Goal: Information Seeking & Learning: Compare options

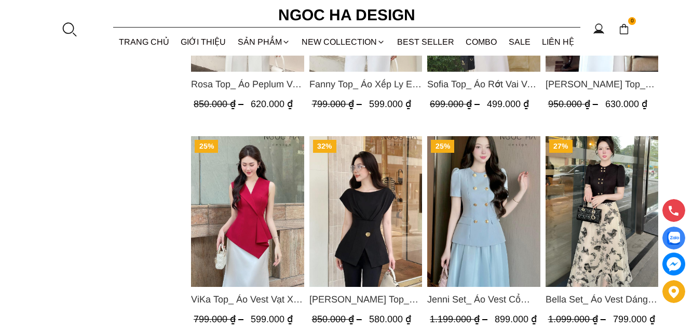
scroll to position [1090, 0]
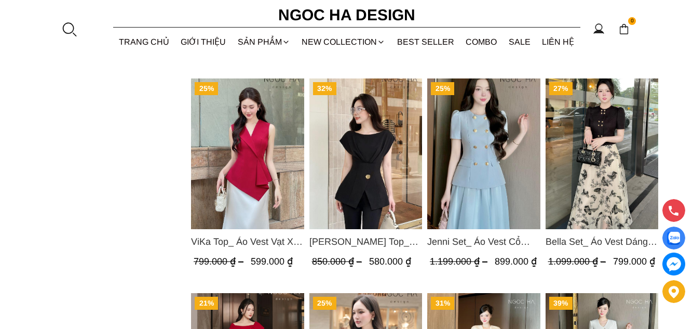
click at [370, 154] on img "Product image - Jenny Top_ Áo Mix Tơ Thân Bổ Mảnh Vạt Chéo Màu Đen A1057" at bounding box center [365, 153] width 113 height 151
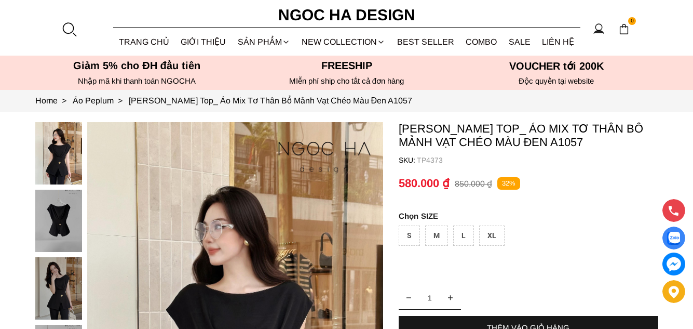
click at [63, 230] on img at bounding box center [58, 220] width 47 height 62
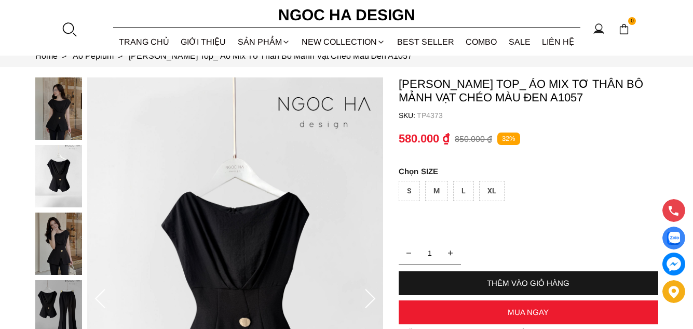
scroll to position [104, 0]
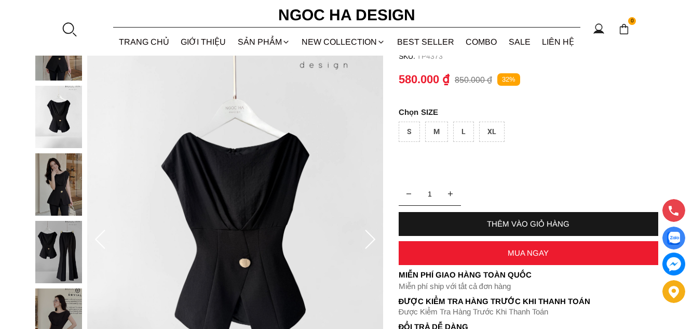
click at [70, 198] on img at bounding box center [58, 184] width 47 height 62
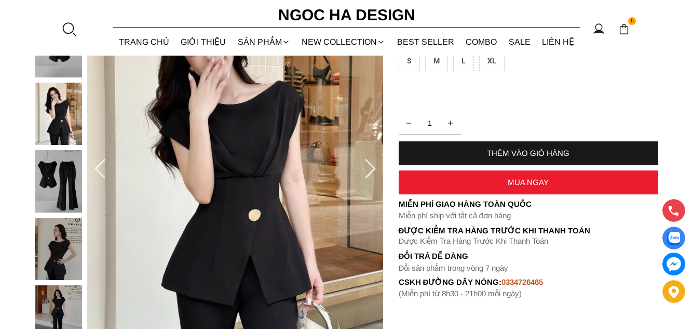
scroll to position [156, 0]
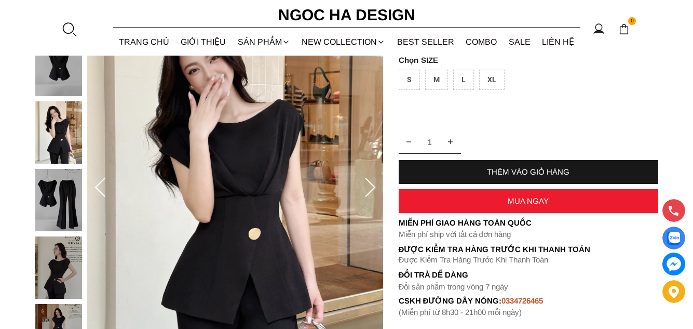
click at [56, 213] on img at bounding box center [58, 200] width 47 height 62
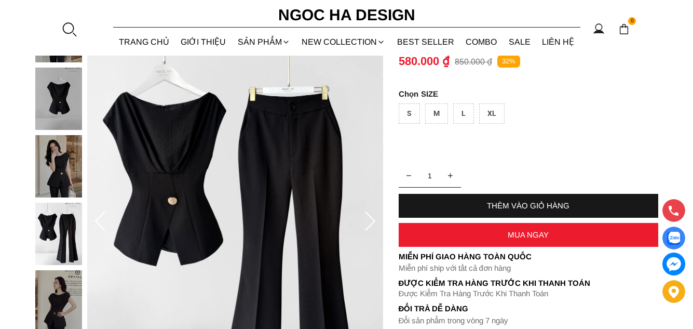
scroll to position [52, 0]
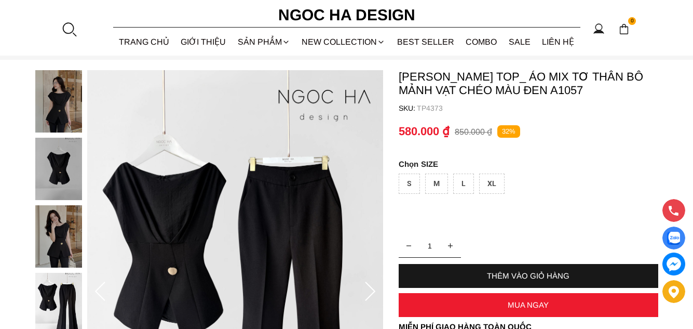
click at [62, 244] on img at bounding box center [58, 236] width 47 height 62
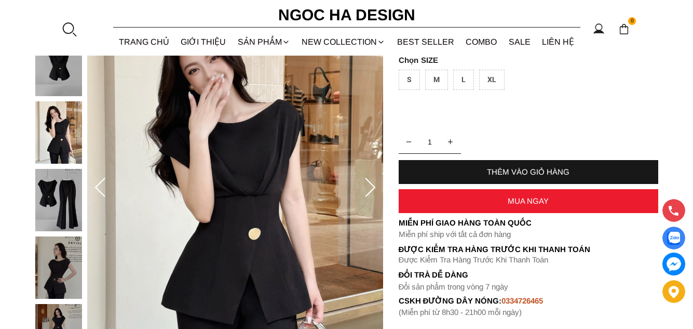
scroll to position [260, 0]
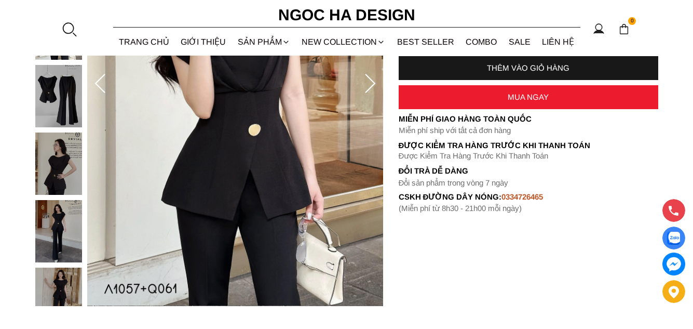
click at [67, 222] on img at bounding box center [58, 231] width 47 height 62
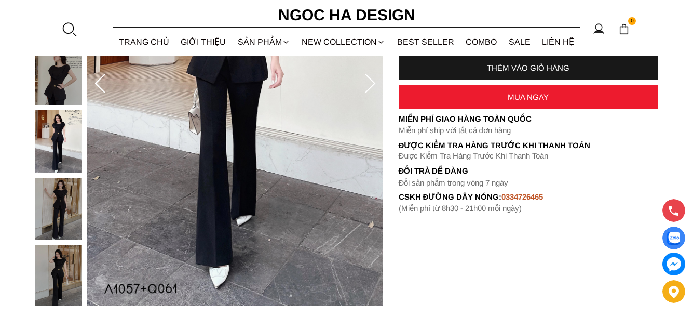
scroll to position [104, 0]
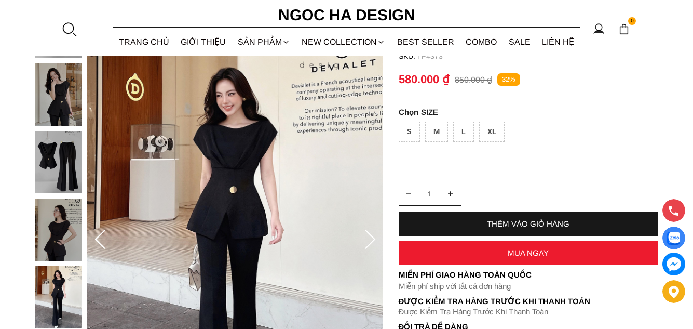
click at [59, 234] on img at bounding box center [58, 229] width 47 height 62
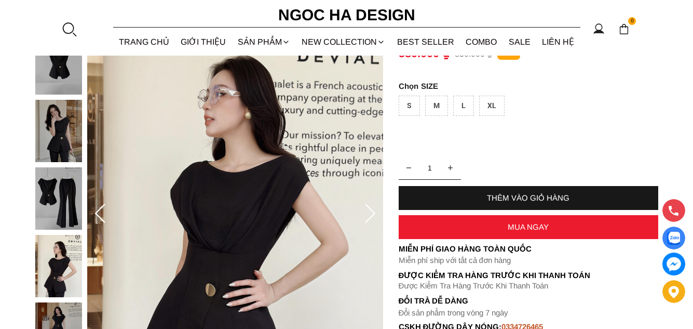
scroll to position [0, 0]
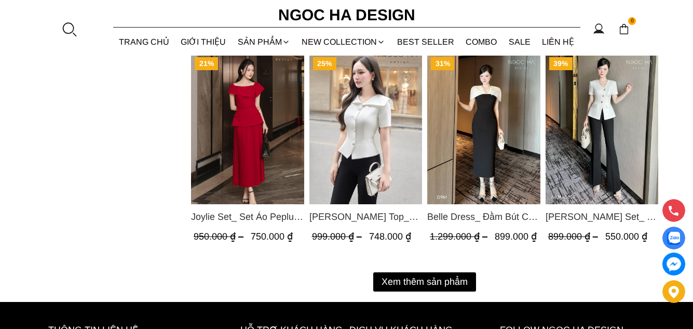
scroll to position [986, 0]
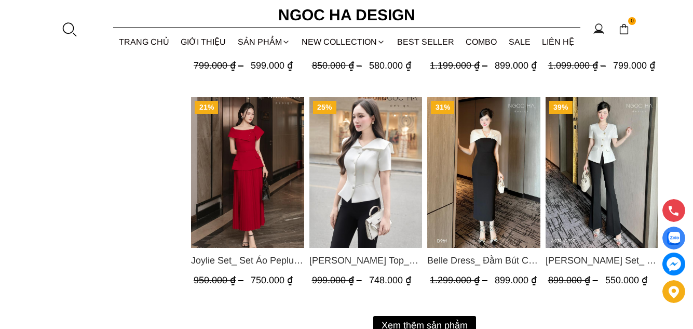
click at [255, 194] on img "Product image - Joylie Set_ Set Áo Peplum Vai Lệch, Chân Váy Dập Ly Màu Đỏ A956…" at bounding box center [247, 172] width 113 height 151
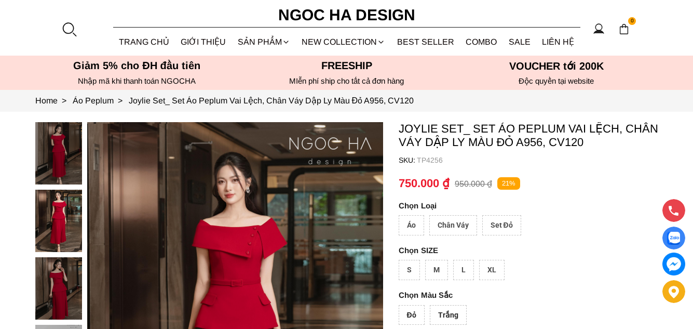
click at [67, 227] on img at bounding box center [58, 220] width 47 height 62
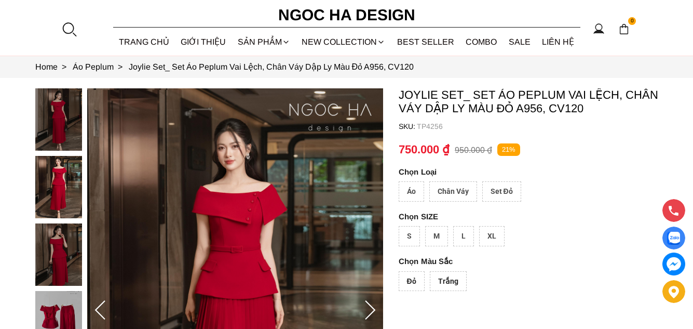
scroll to position [52, 0]
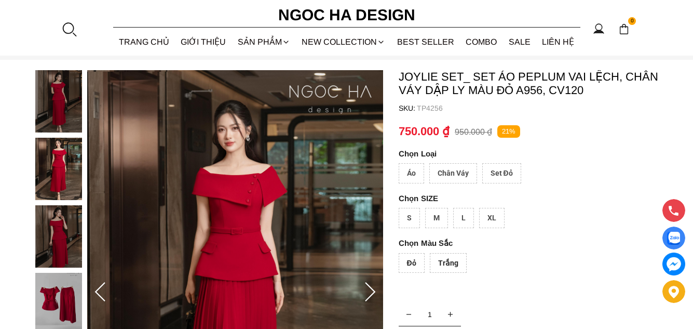
click at [67, 227] on img at bounding box center [58, 236] width 47 height 62
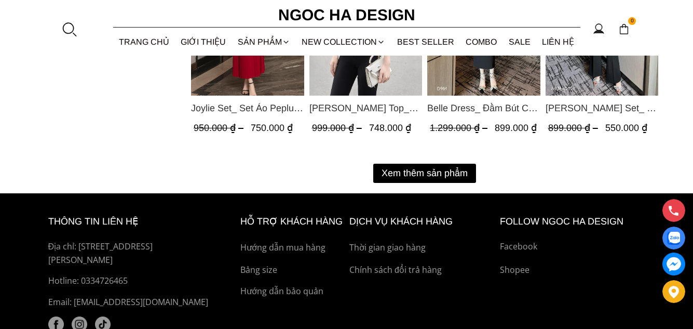
scroll to position [1142, 0]
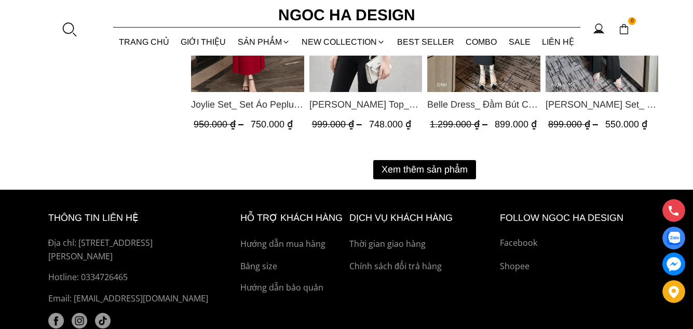
click at [448, 164] on button "Xem thêm sản phẩm" at bounding box center [424, 169] width 103 height 19
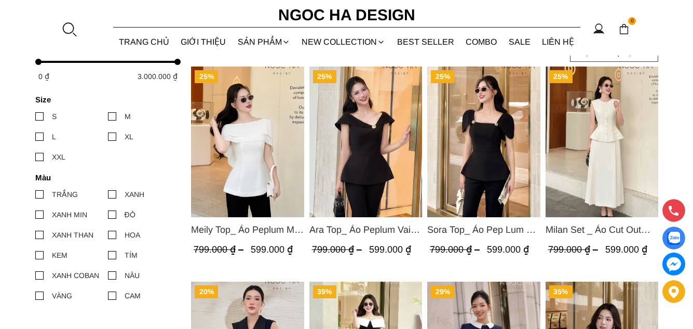
scroll to position [156, 0]
